Goal: Check status: Check status

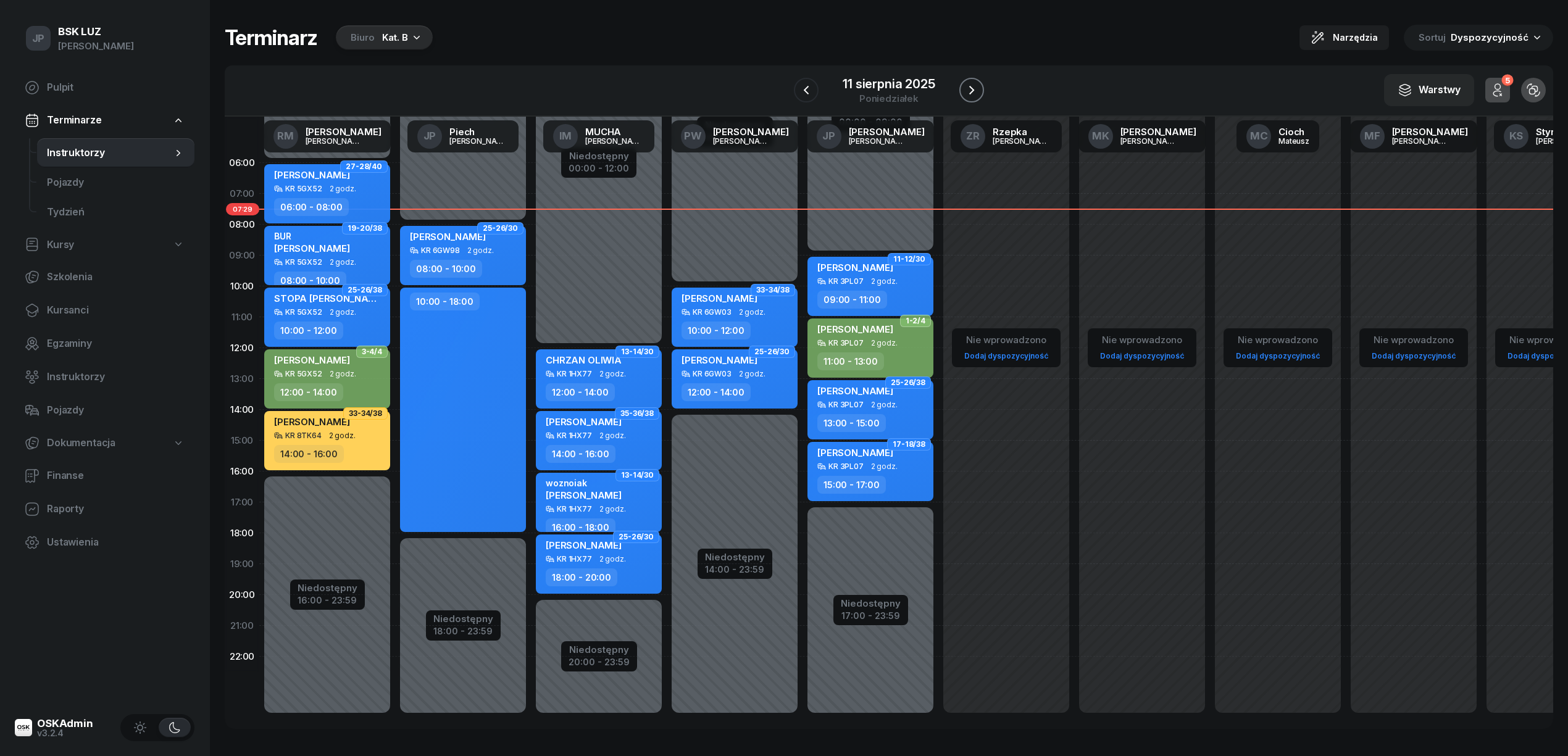
click at [977, 87] on icon "button" at bounding box center [971, 89] width 14 height 14
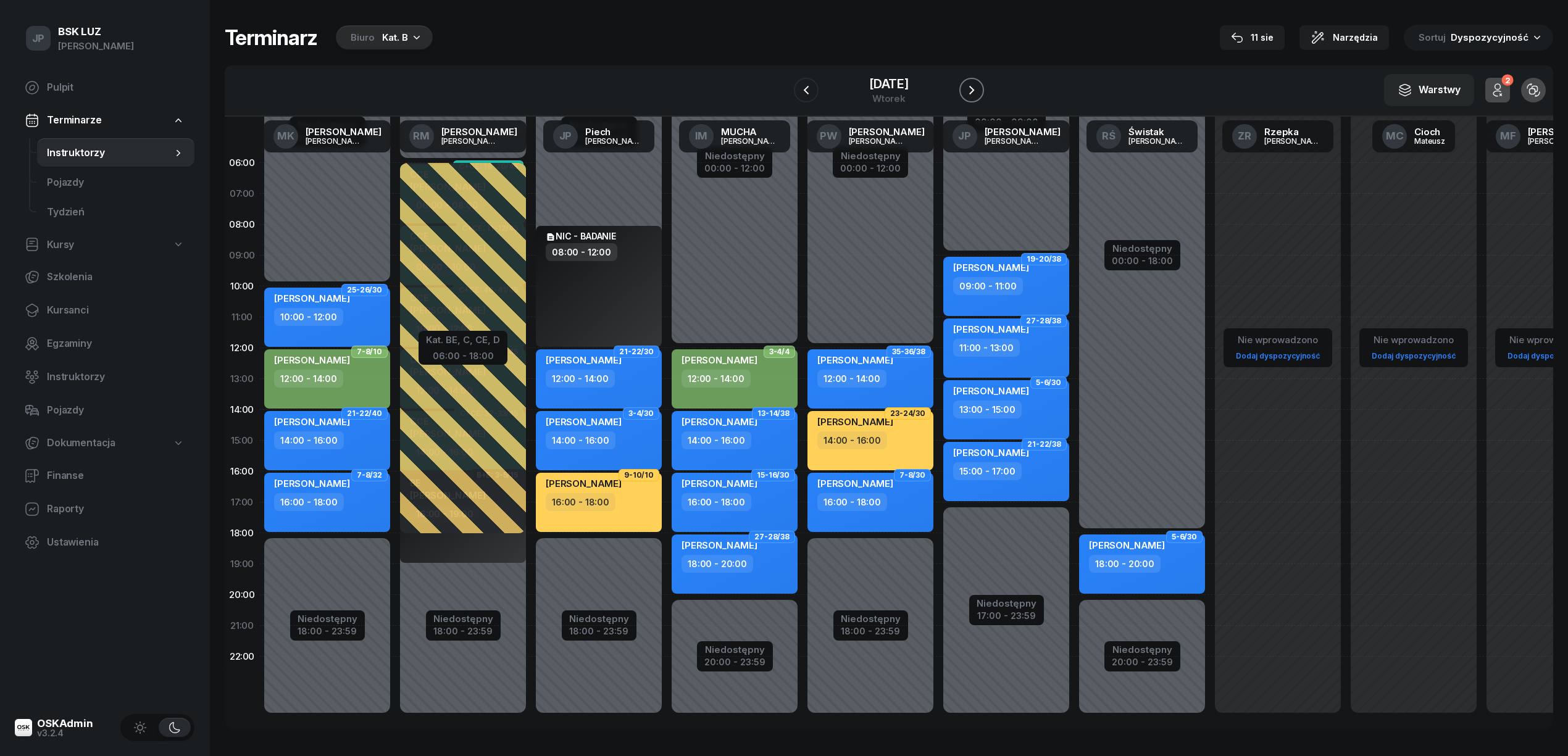
click at [977, 87] on icon "button" at bounding box center [971, 89] width 14 height 14
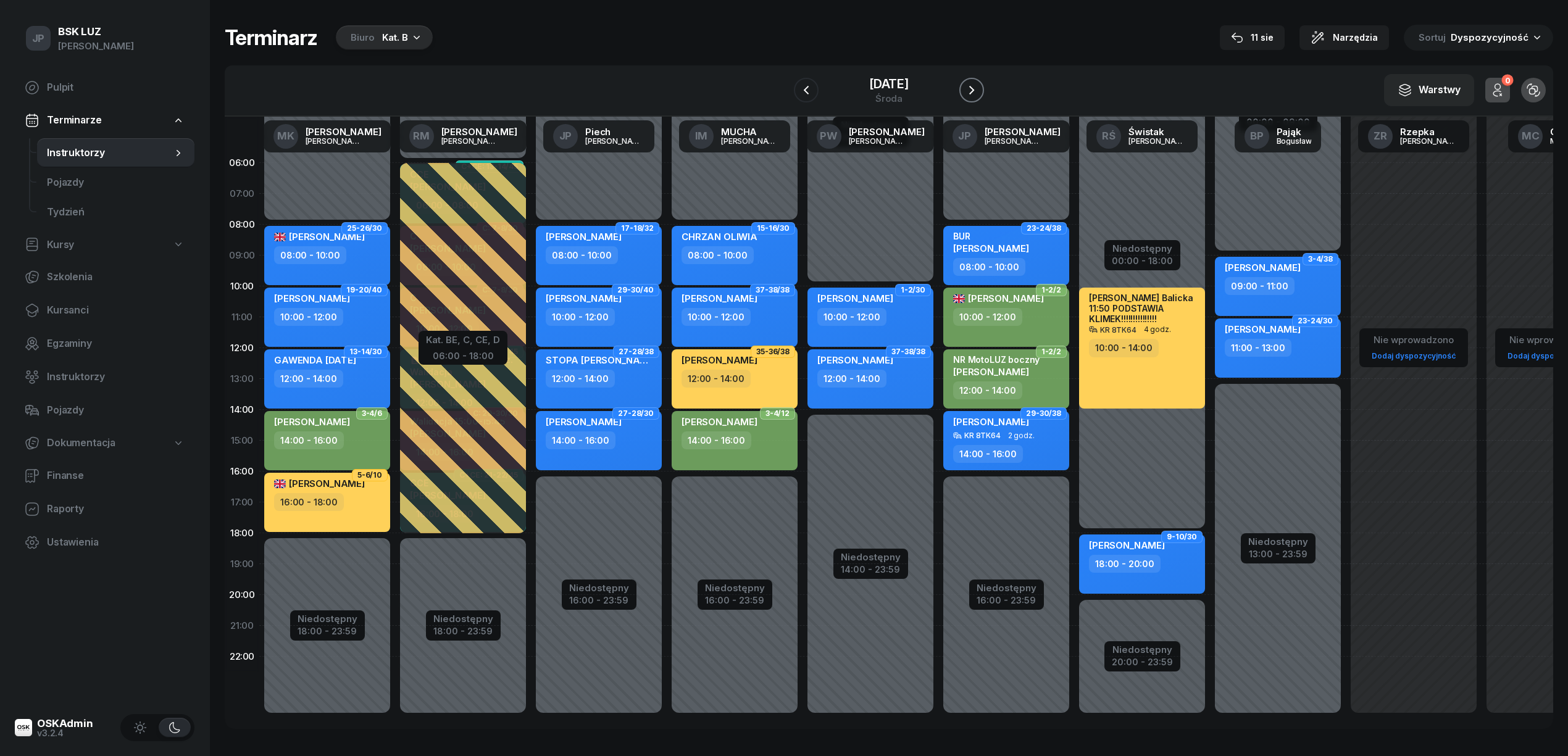
click at [977, 87] on icon "button" at bounding box center [971, 89] width 14 height 14
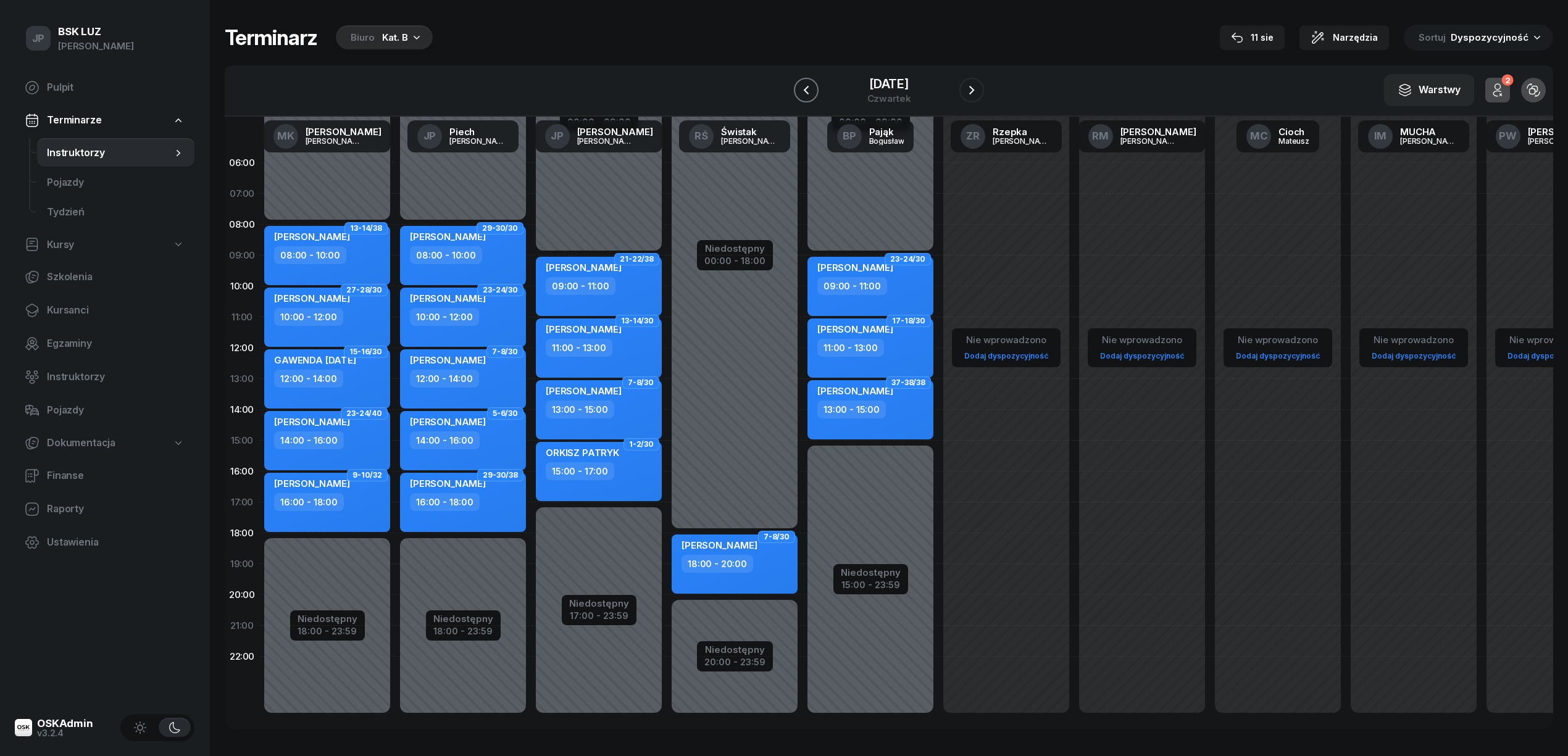
click at [809, 93] on icon "button" at bounding box center [806, 89] width 14 height 14
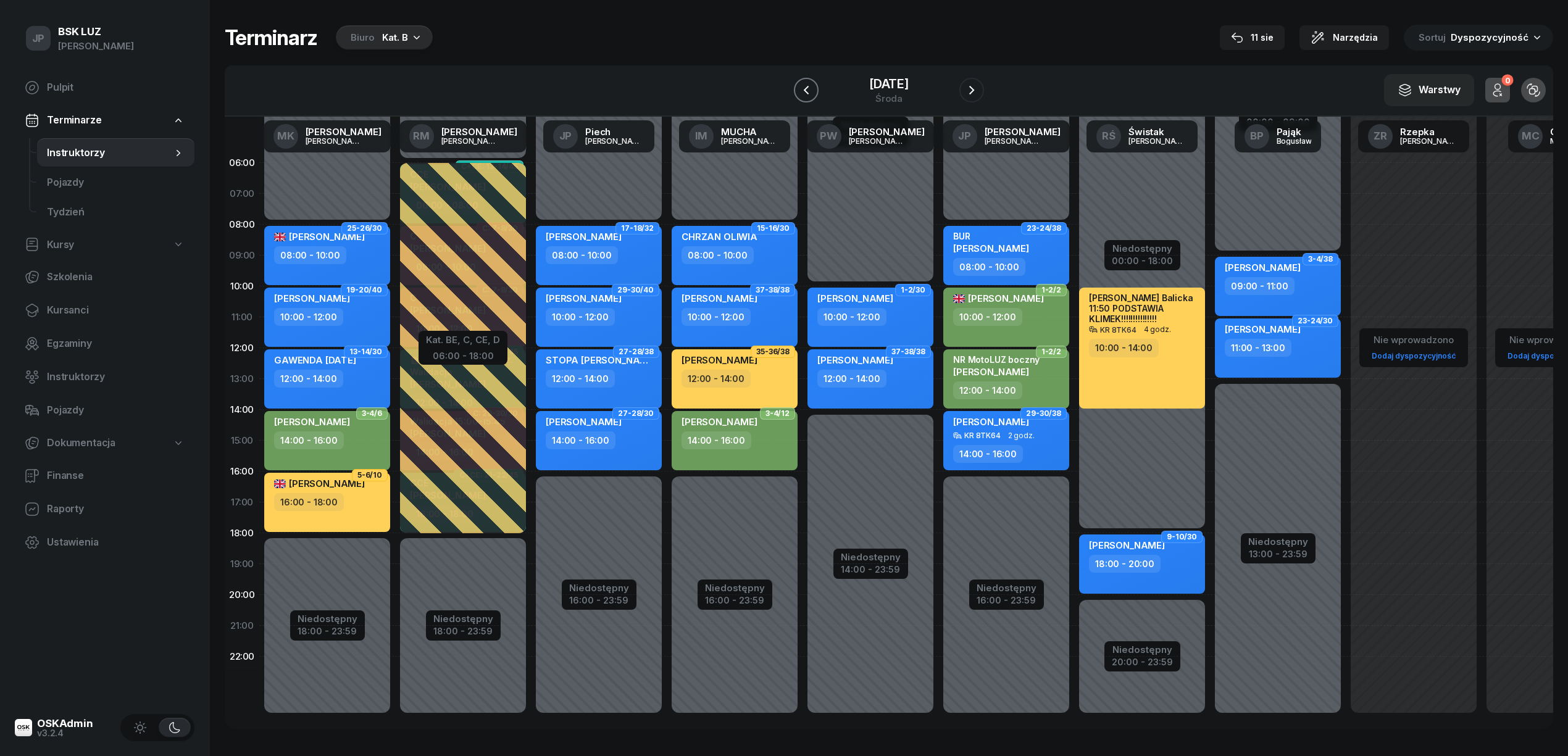
click at [809, 93] on icon "button" at bounding box center [806, 89] width 14 height 14
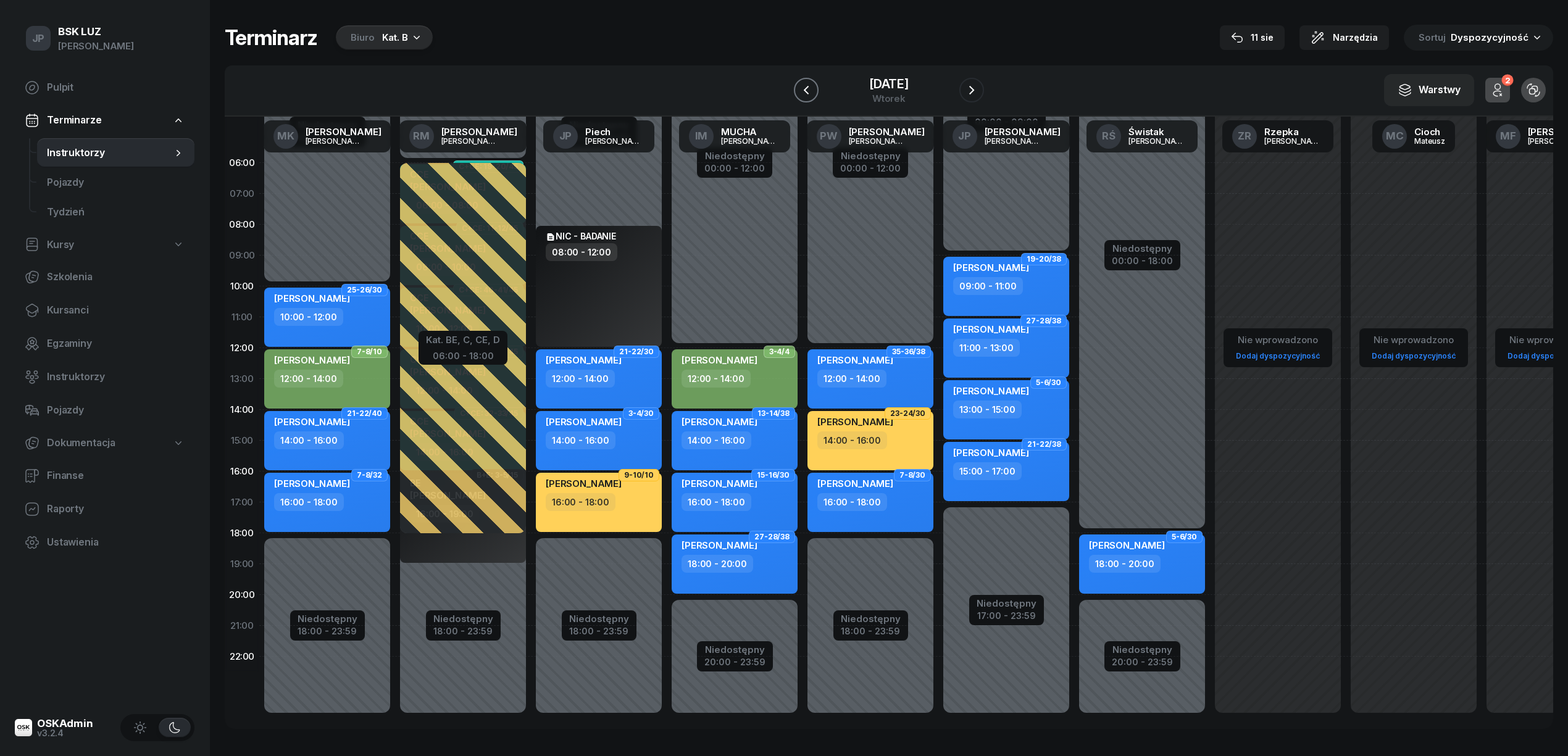
click at [809, 93] on icon "button" at bounding box center [806, 89] width 14 height 14
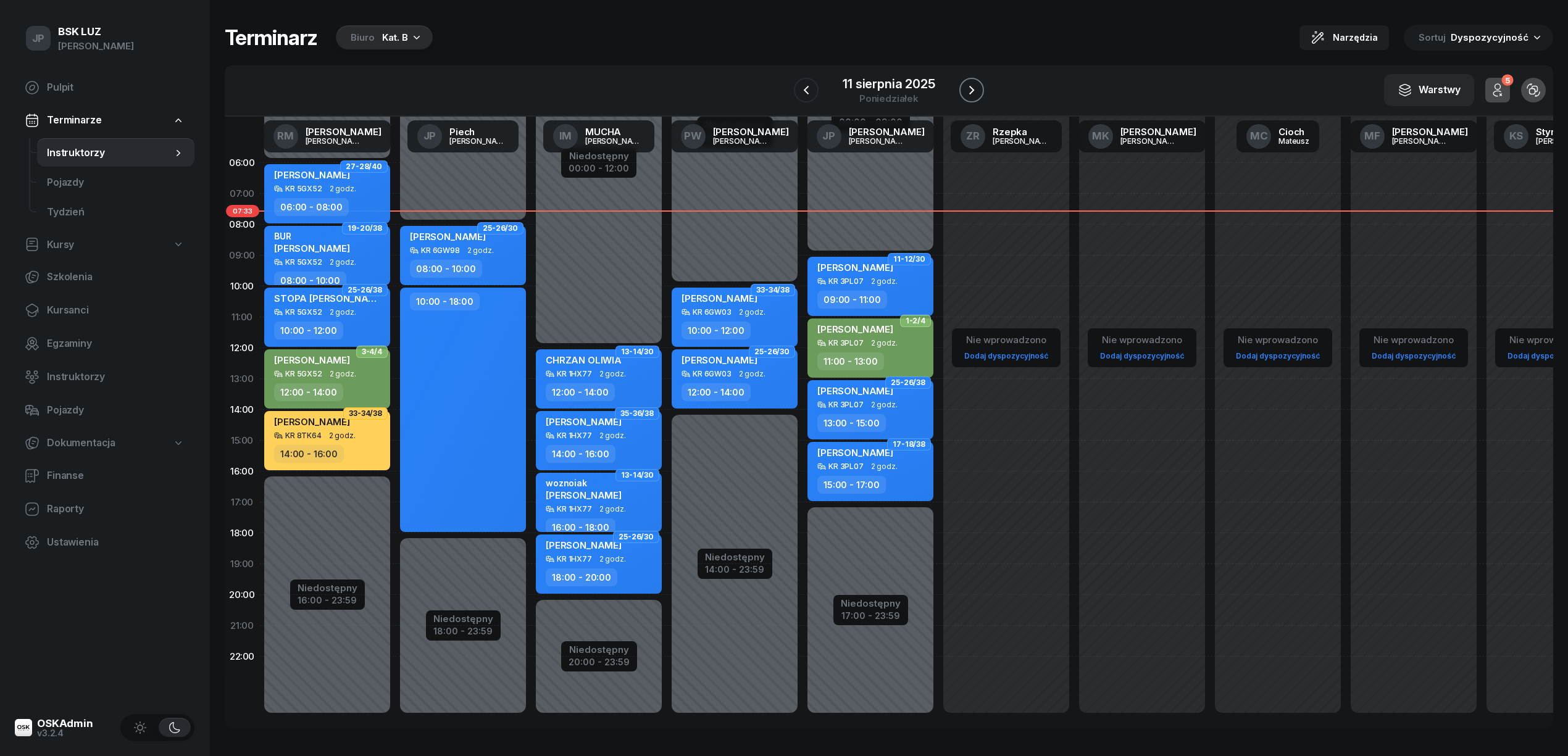
click at [971, 87] on icon "button" at bounding box center [972, 90] width 5 height 9
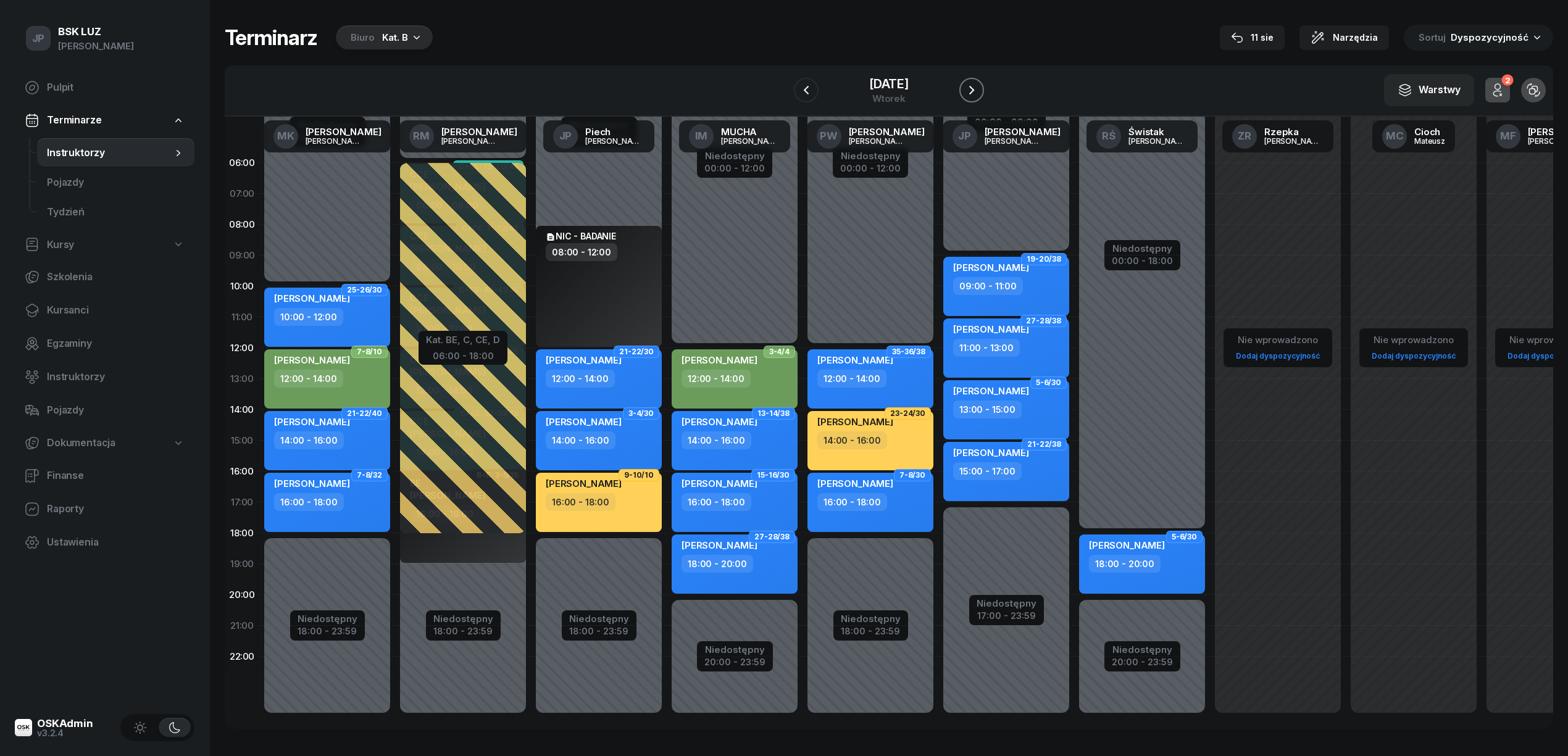
click at [977, 90] on icon "button" at bounding box center [971, 89] width 14 height 14
